Goal: Task Accomplishment & Management: Complete application form

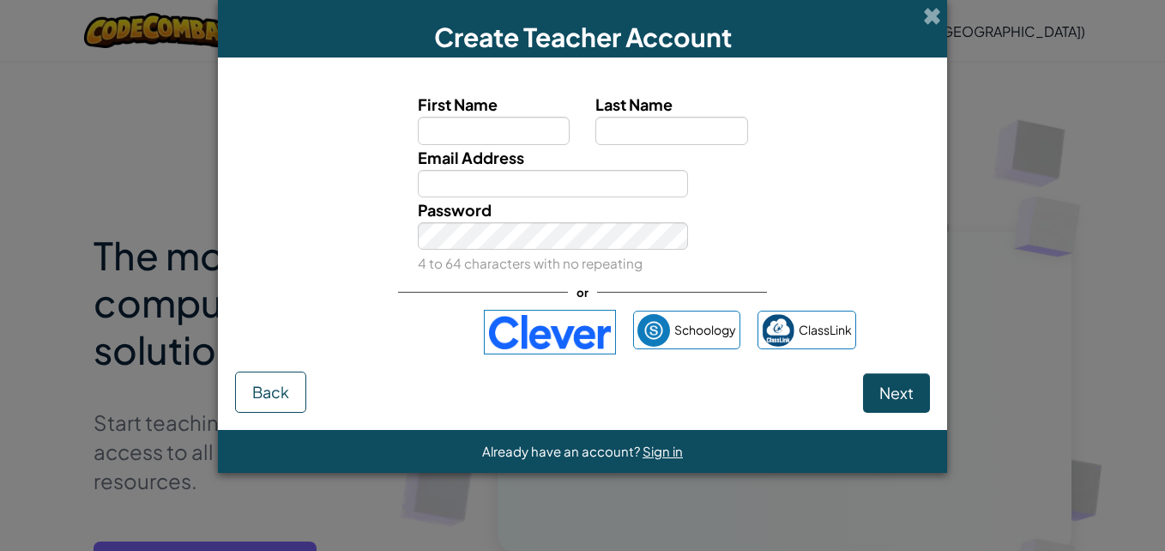
click at [466, 121] on input "First Name" at bounding box center [494, 130] width 153 height 27
type input "dkayy"
click at [620, 120] on input "Last Name" at bounding box center [671, 130] width 153 height 27
type input "imutt"
drag, startPoint x: 510, startPoint y: 158, endPoint x: 506, endPoint y: 179, distance: 21.9
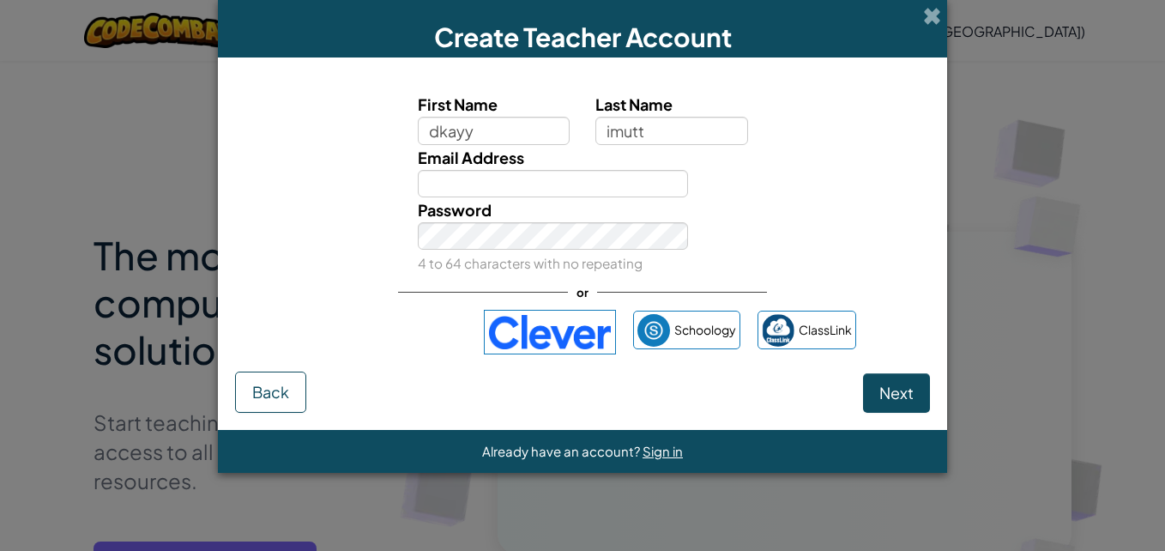
click at [510, 171] on div "Email Address" at bounding box center [553, 171] width 297 height 52
click at [504, 190] on input "Email Address" at bounding box center [553, 183] width 271 height 27
type input "[EMAIL_ADDRESS][DOMAIN_NAME]"
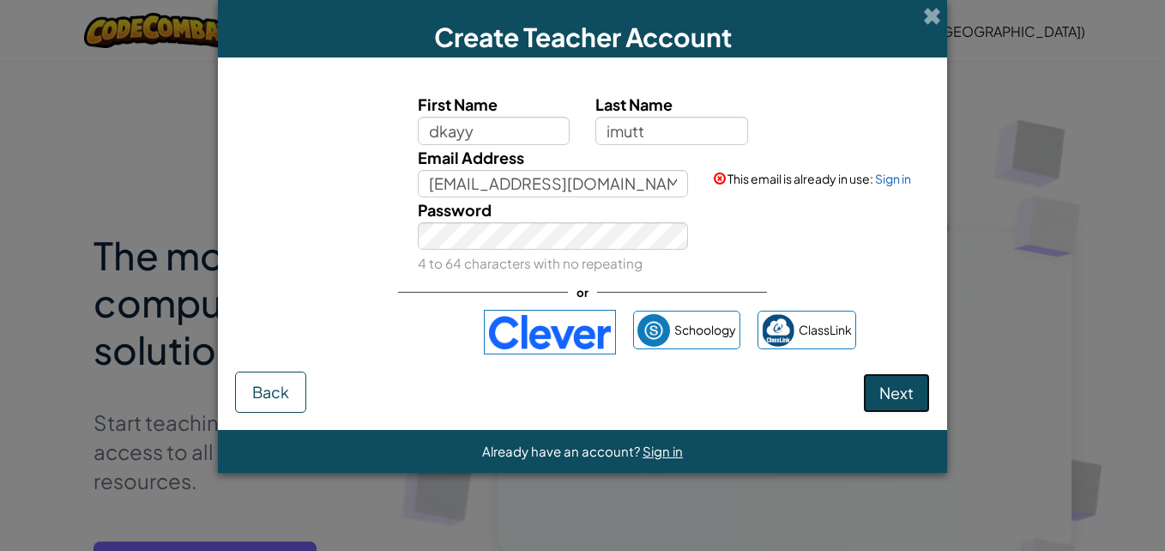
click at [904, 393] on span "Next" at bounding box center [896, 393] width 34 height 20
click at [905, 395] on span "Next" at bounding box center [896, 393] width 34 height 20
click at [894, 394] on span "Next" at bounding box center [896, 393] width 34 height 20
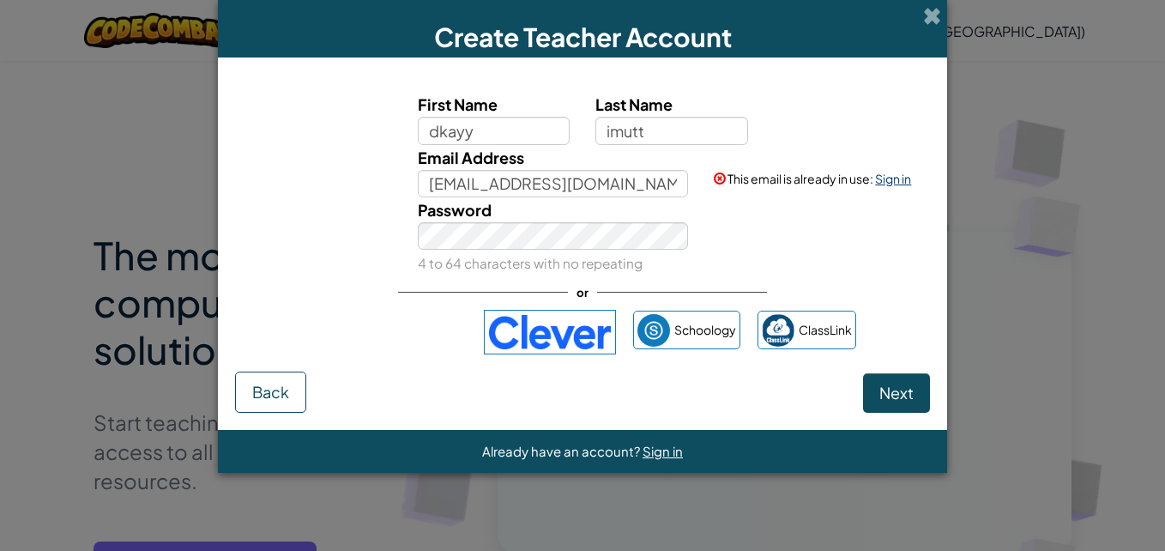
click at [893, 175] on link "Sign in" at bounding box center [893, 178] width 36 height 15
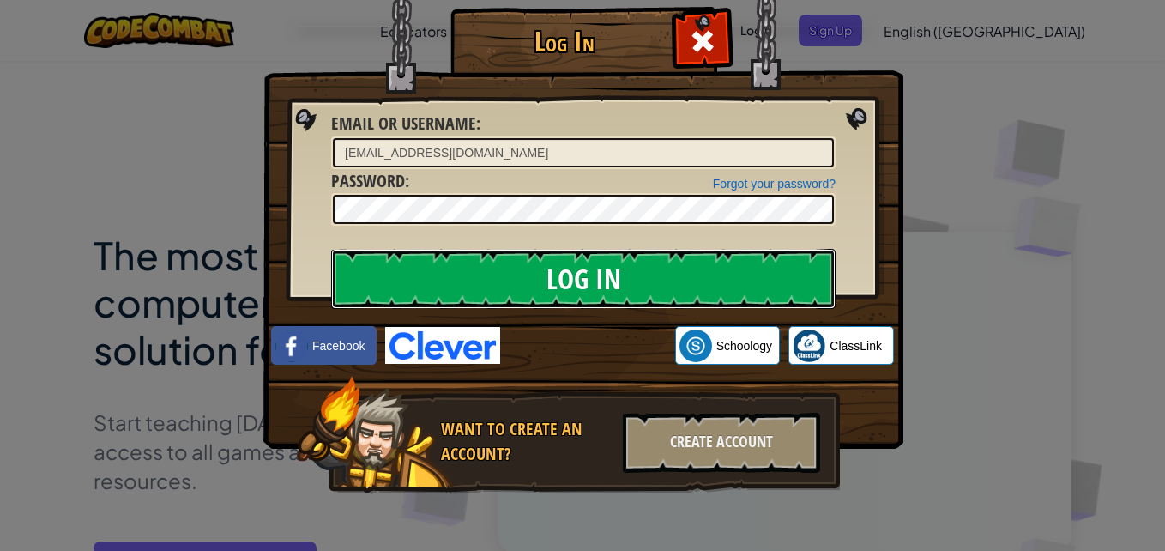
click at [606, 288] on input "Log In" at bounding box center [583, 279] width 504 height 60
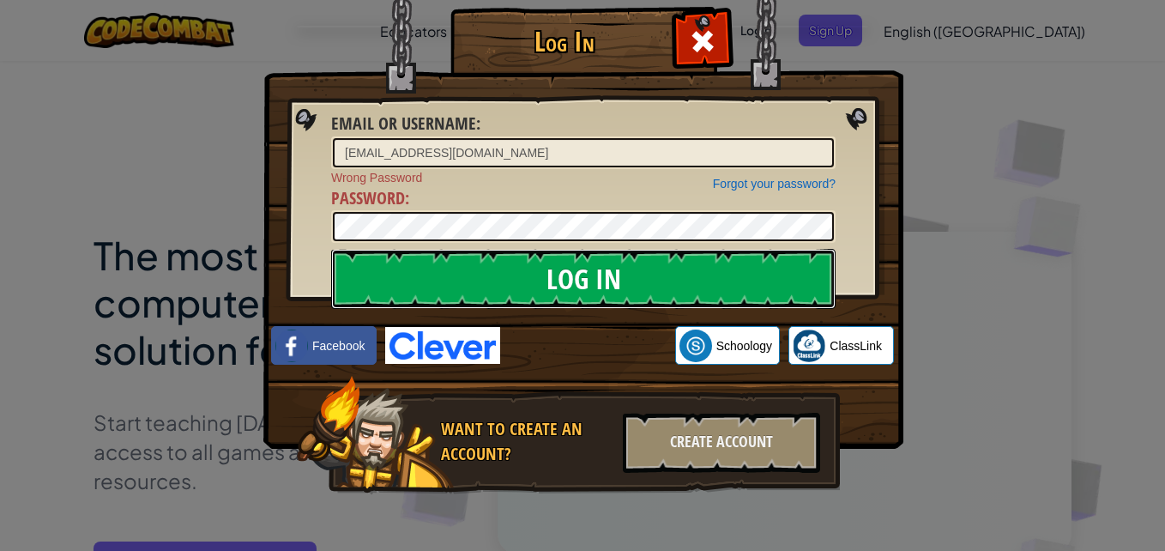
click at [606, 287] on input "Log In" at bounding box center [583, 279] width 504 height 60
click at [586, 285] on input "Log In" at bounding box center [583, 279] width 504 height 60
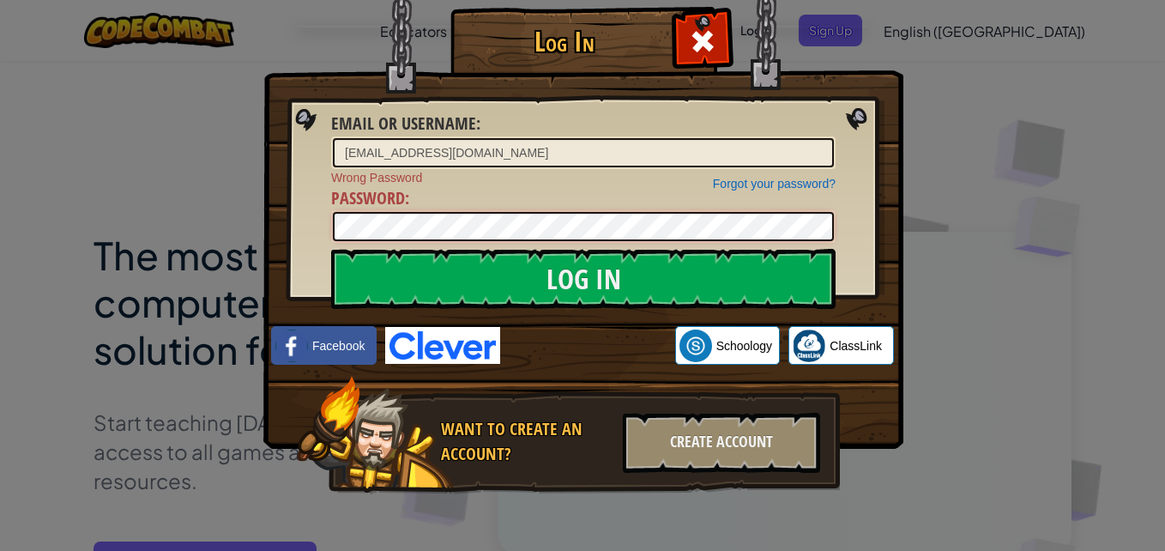
click at [331, 249] on input "Log In" at bounding box center [583, 279] width 504 height 60
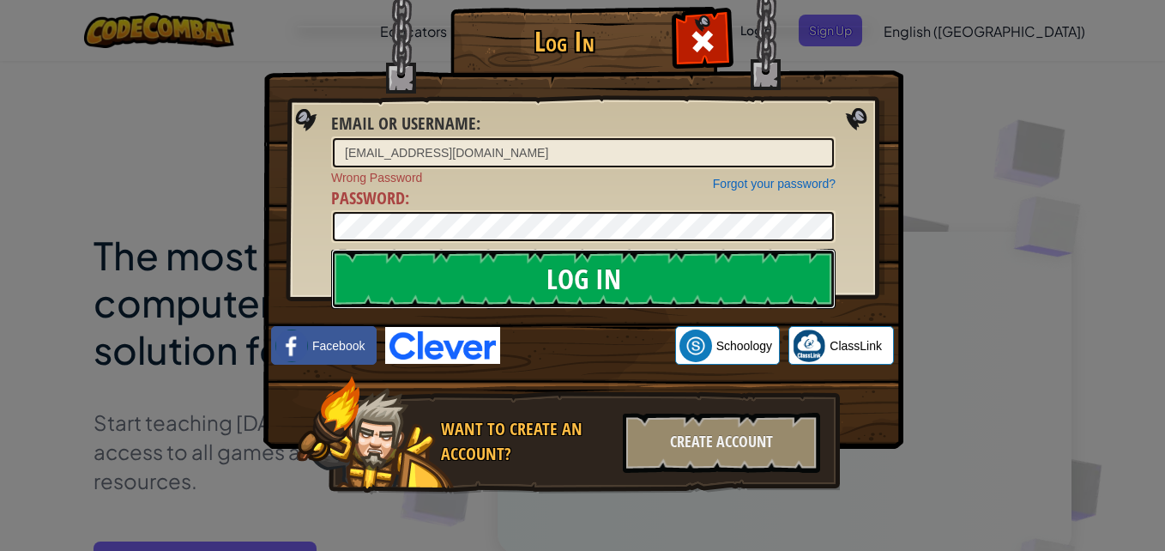
click at [488, 263] on input "Log In" at bounding box center [583, 279] width 504 height 60
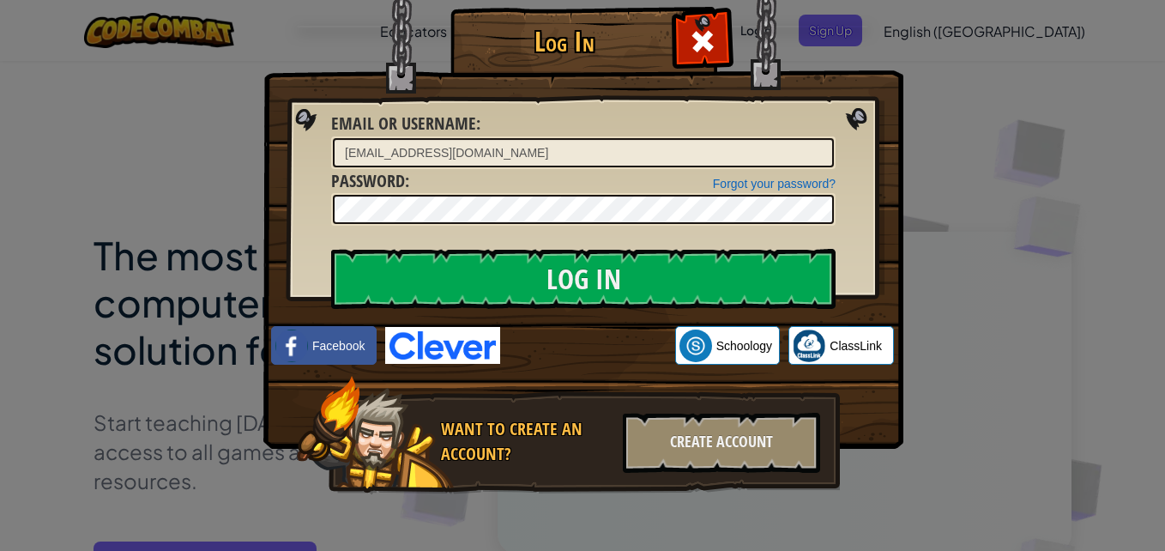
click at [518, 241] on div "Log In Email or Username : [EMAIL_ADDRESS][DOMAIN_NAME] Forgot your password? P…" at bounding box center [582, 275] width 571 height 499
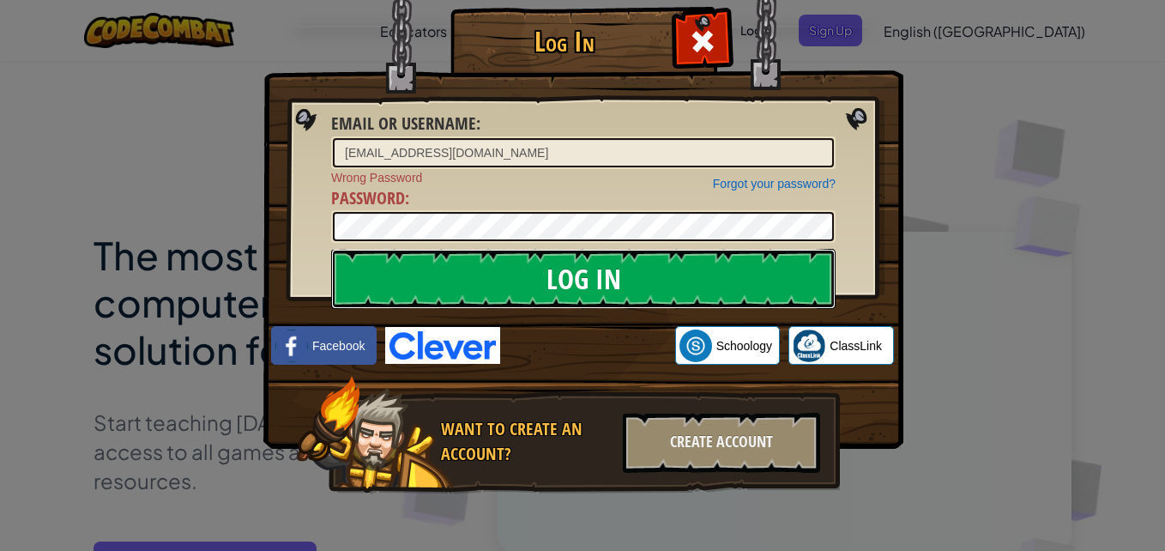
click at [499, 263] on input "Log In" at bounding box center [583, 279] width 504 height 60
click at [503, 252] on input "Log In" at bounding box center [583, 279] width 504 height 60
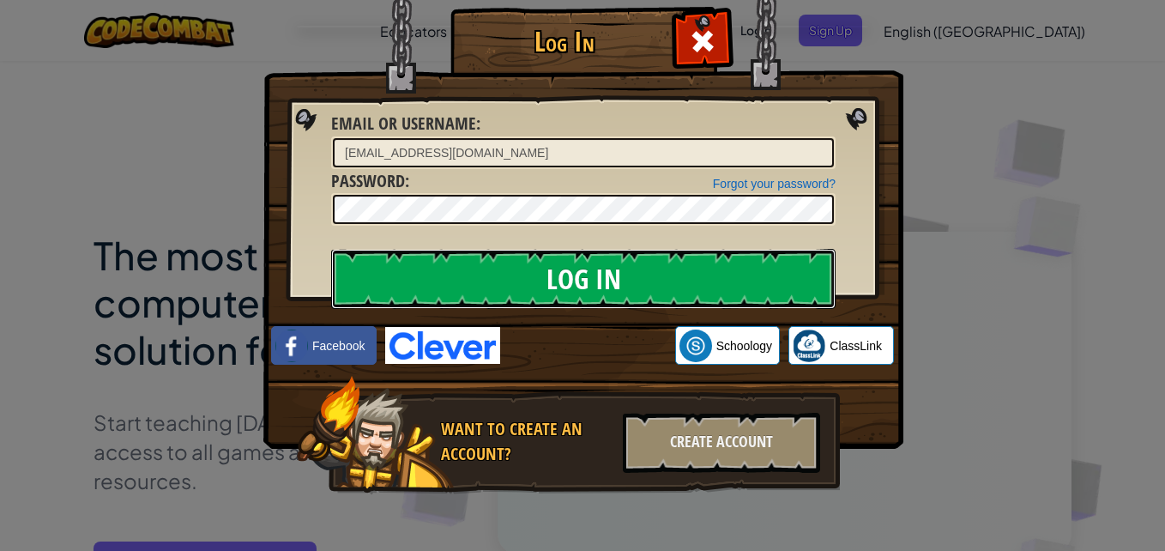
click at [503, 252] on input "Log In" at bounding box center [583, 279] width 504 height 60
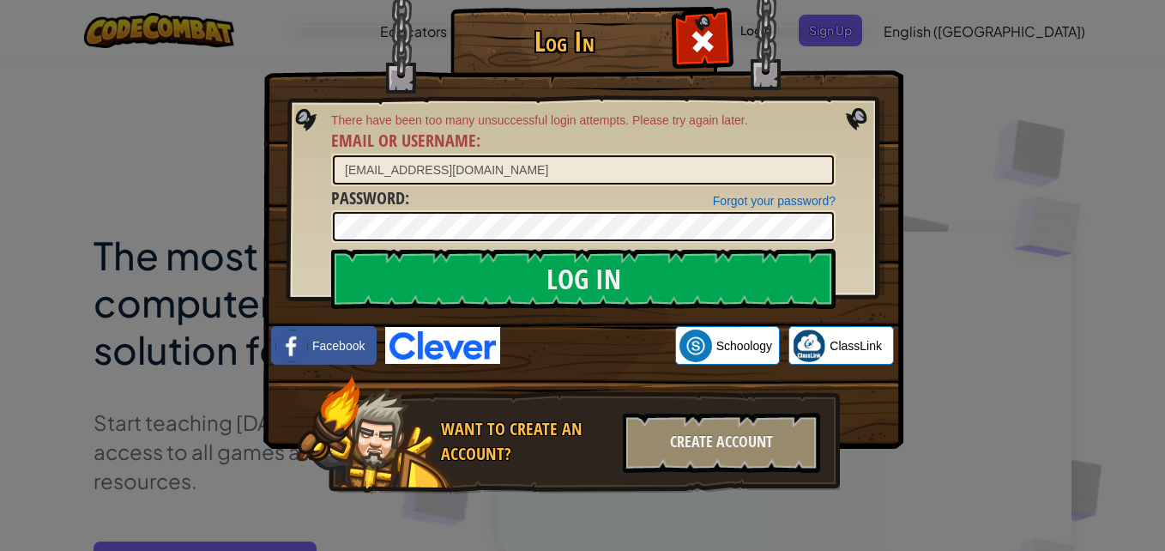
drag, startPoint x: 721, startPoint y: 36, endPoint x: 711, endPoint y: 36, distance: 10.3
click at [721, 36] on div at bounding box center [702, 39] width 54 height 54
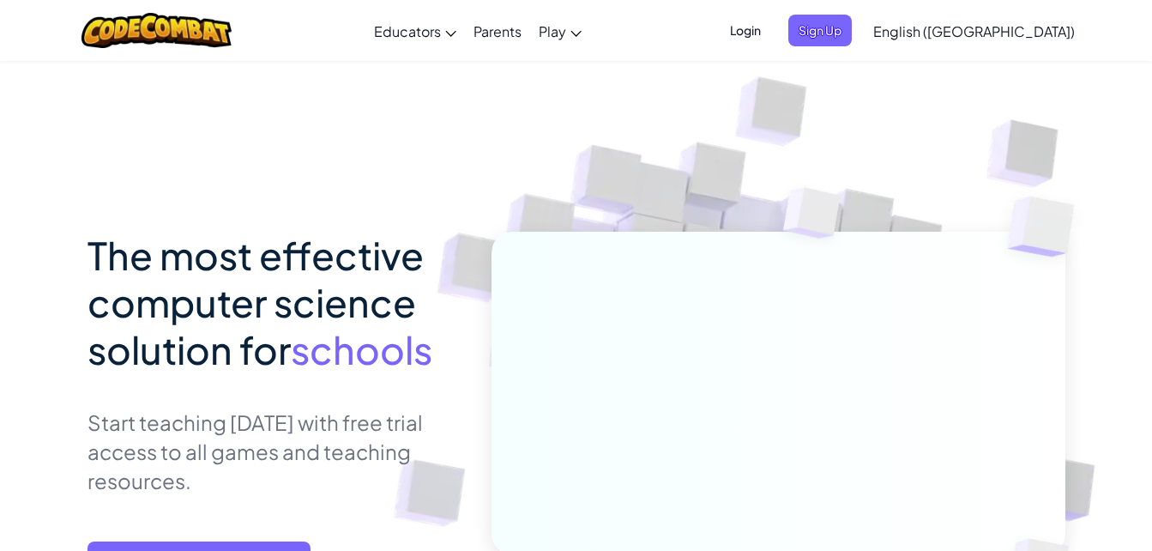
scroll to position [343, 0]
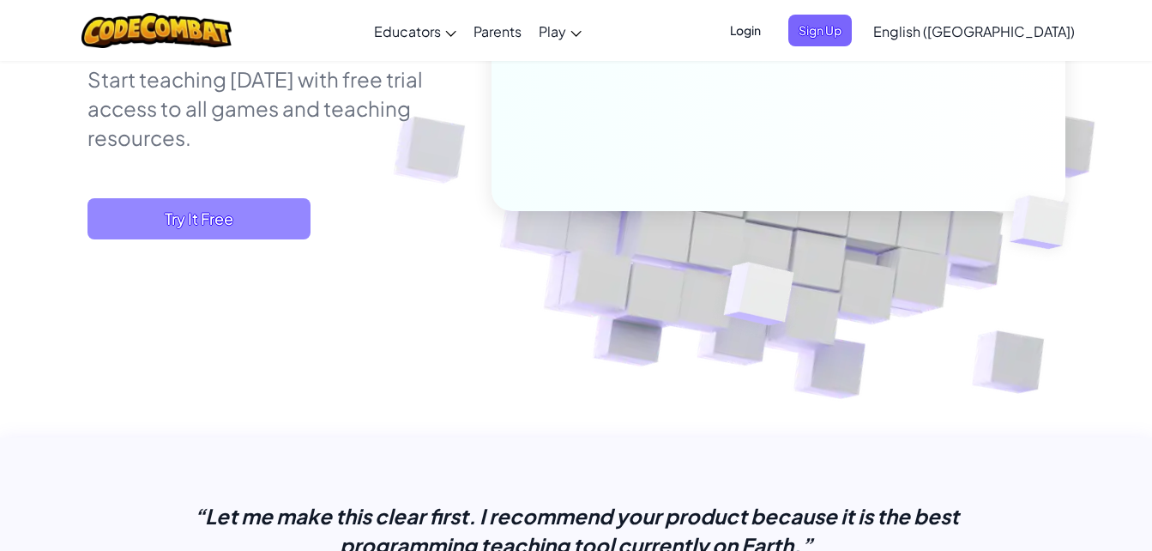
click at [157, 224] on span "Try It Free" at bounding box center [199, 218] width 223 height 41
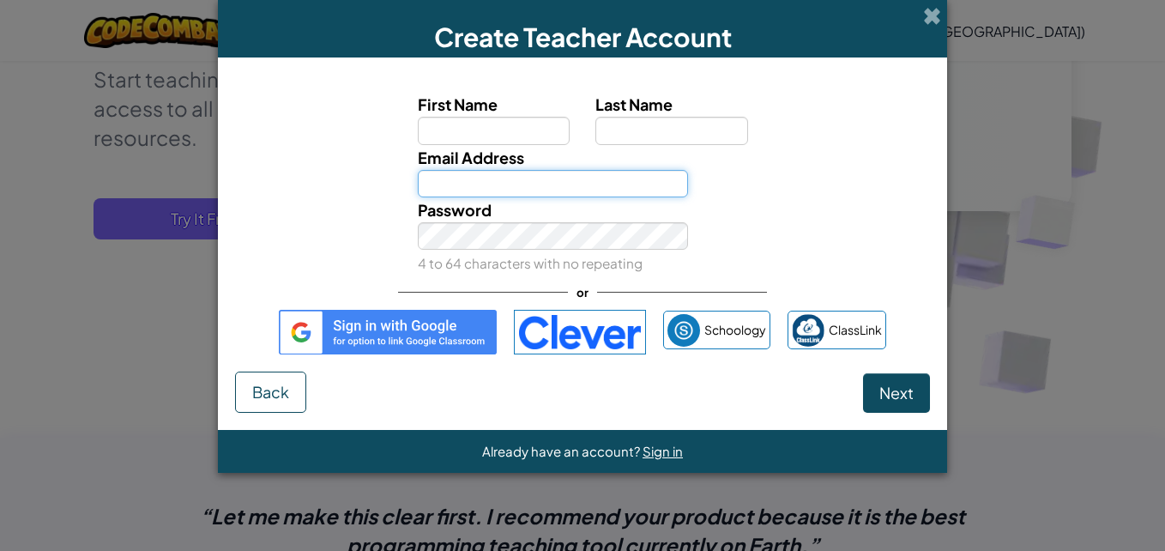
click at [554, 196] on input "Email Address" at bounding box center [553, 183] width 271 height 27
type input "[EMAIL_ADDRESS][DOMAIN_NAME]"
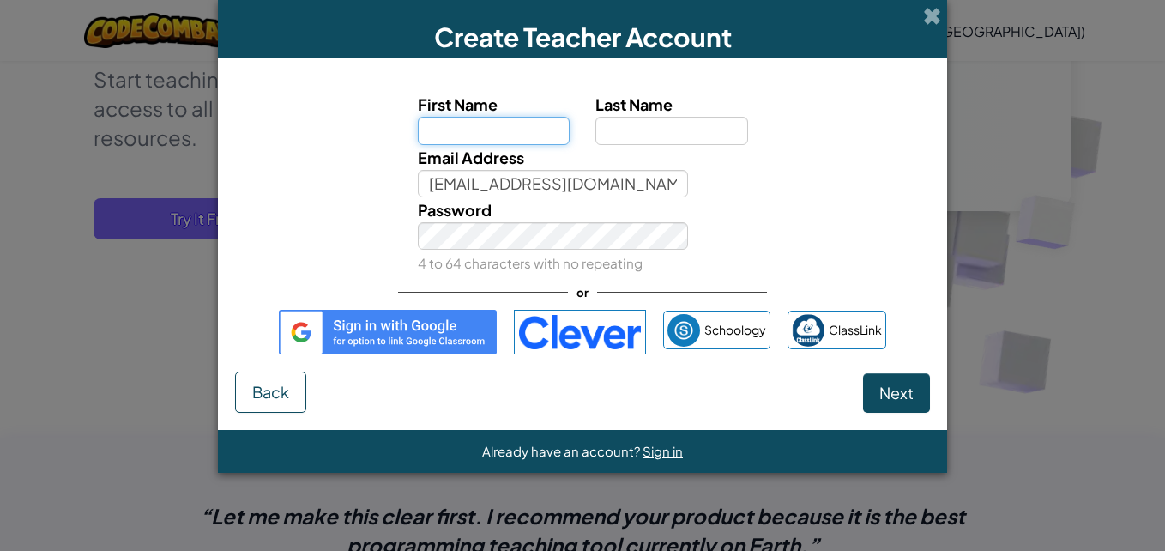
type input "dkayy"
type input "imutt"
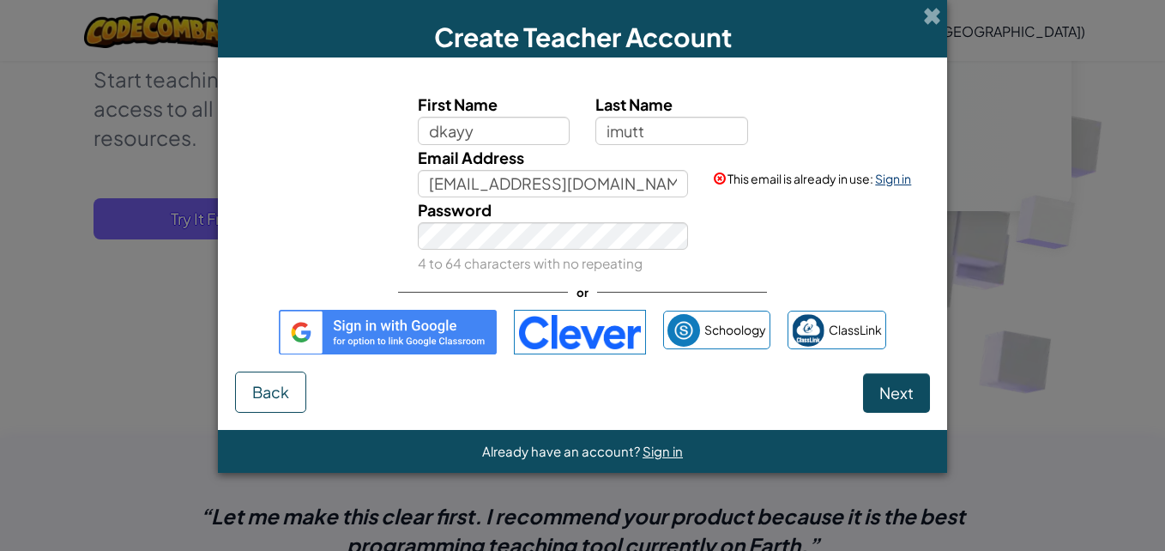
click at [890, 173] on link "Sign in" at bounding box center [893, 178] width 36 height 15
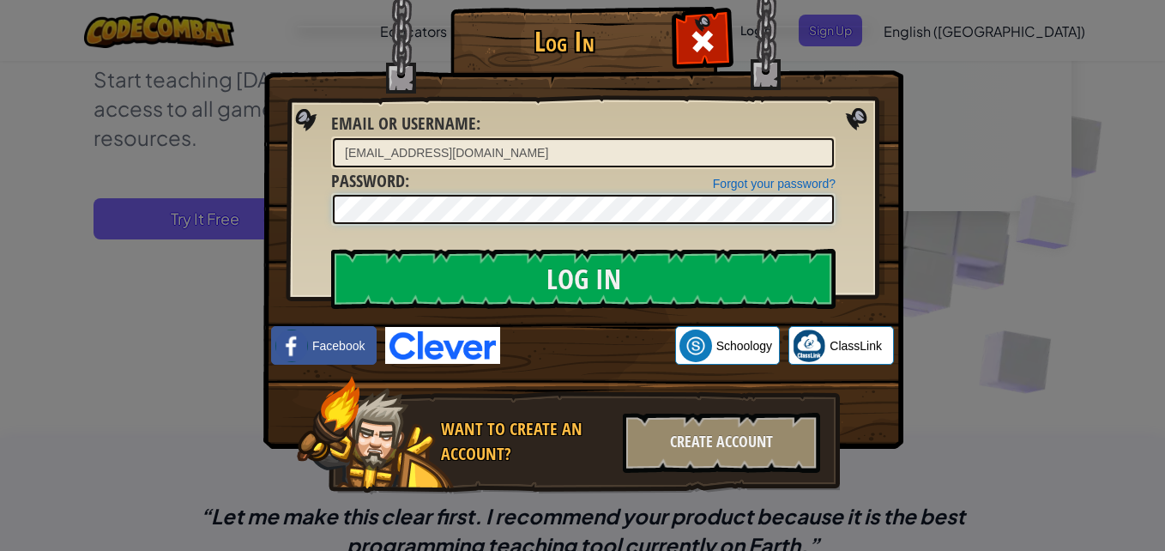
click at [331, 249] on input "Log In" at bounding box center [583, 279] width 504 height 60
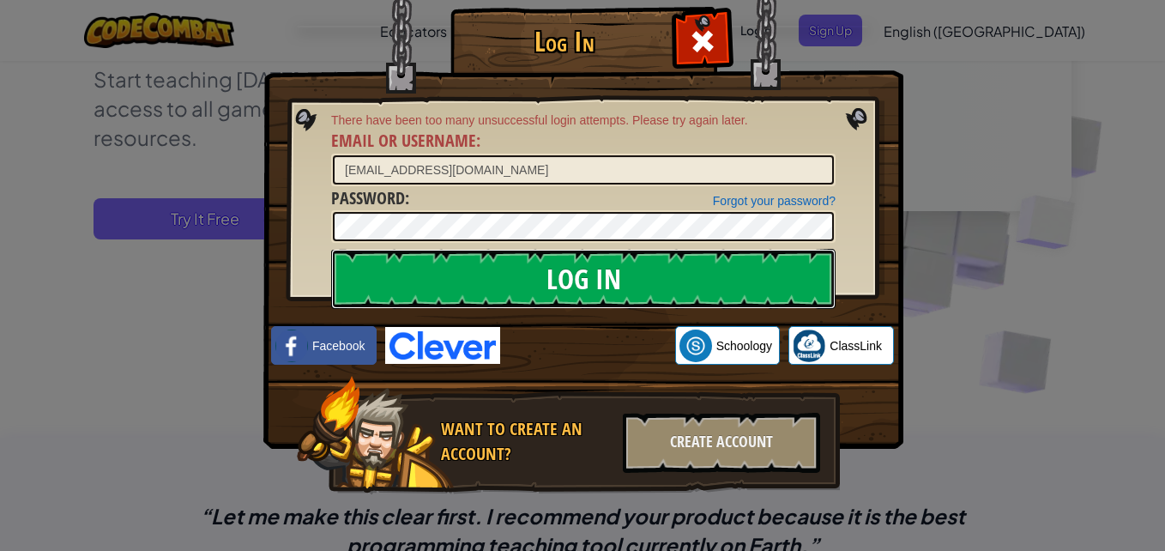
click at [512, 283] on input "Log In" at bounding box center [583, 279] width 504 height 60
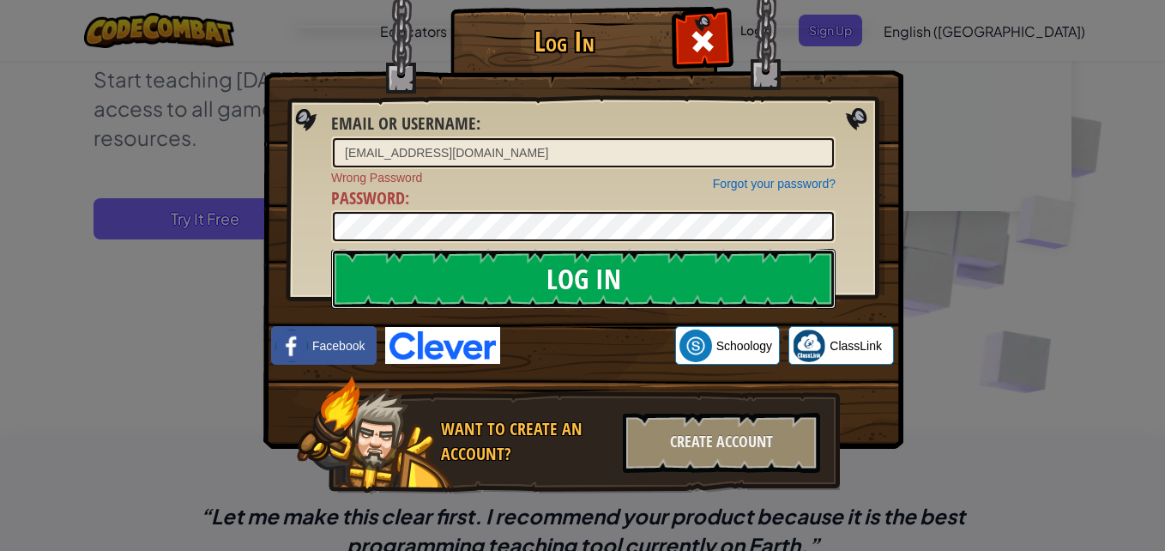
click at [507, 284] on input "Log In" at bounding box center [583, 279] width 504 height 60
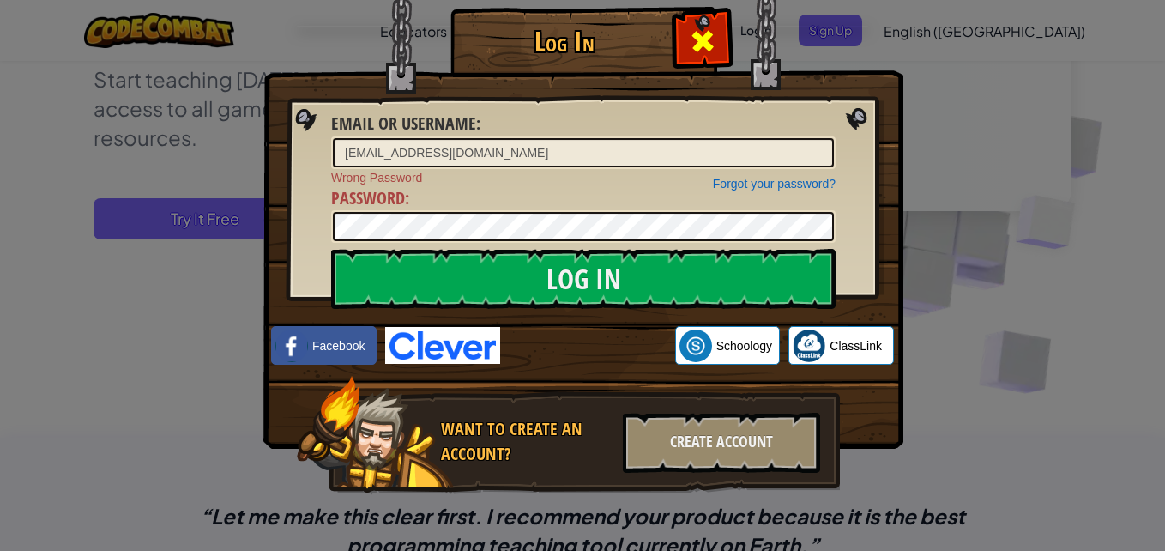
click at [726, 46] on div at bounding box center [702, 39] width 54 height 54
